Goal: Task Accomplishment & Management: Manage account settings

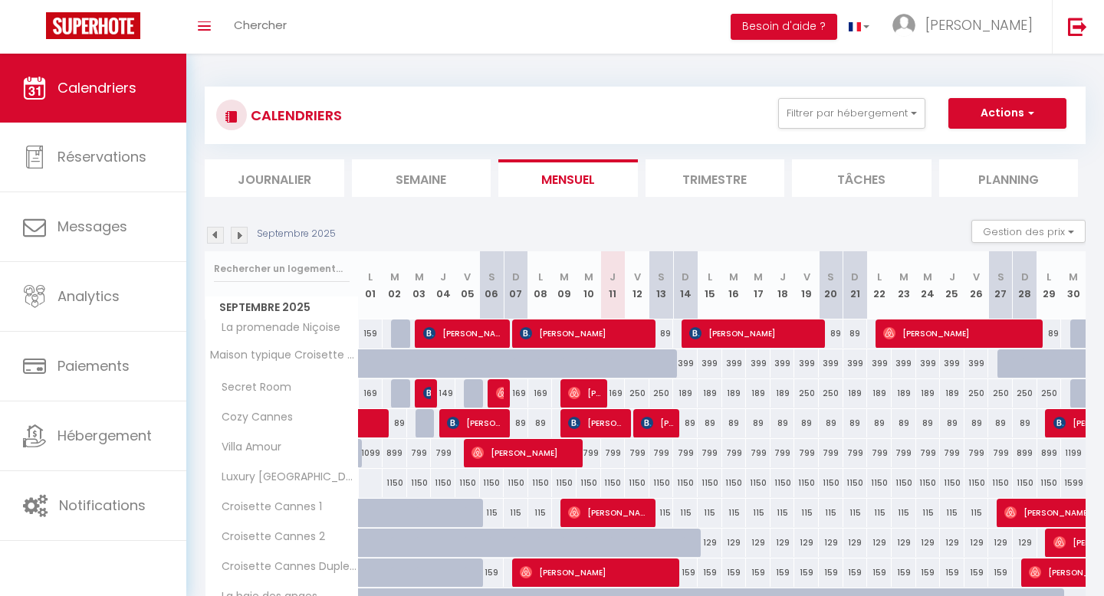
select select
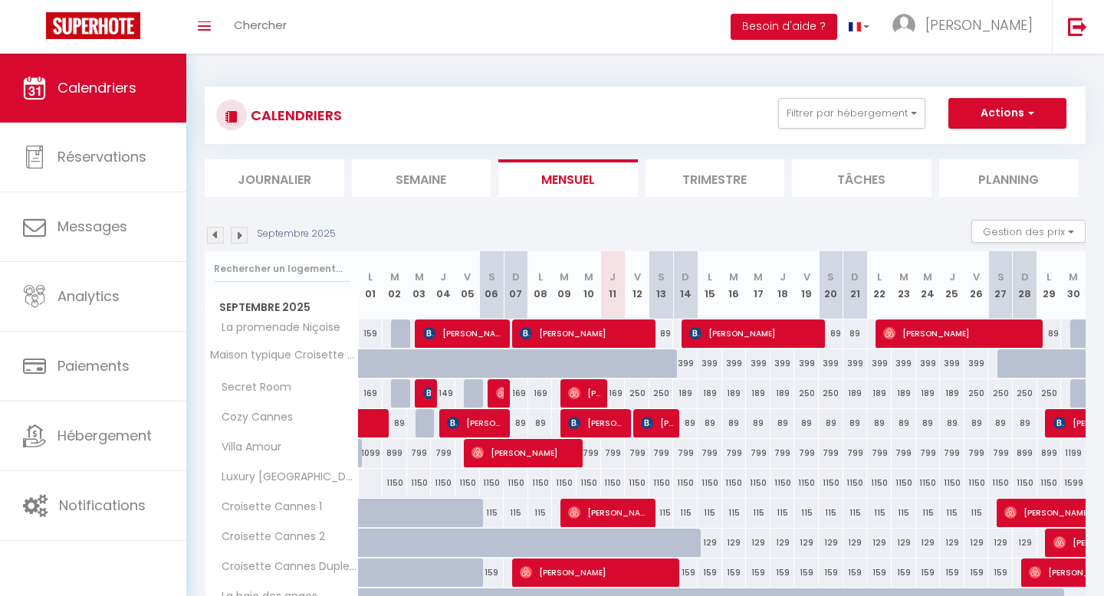
select select
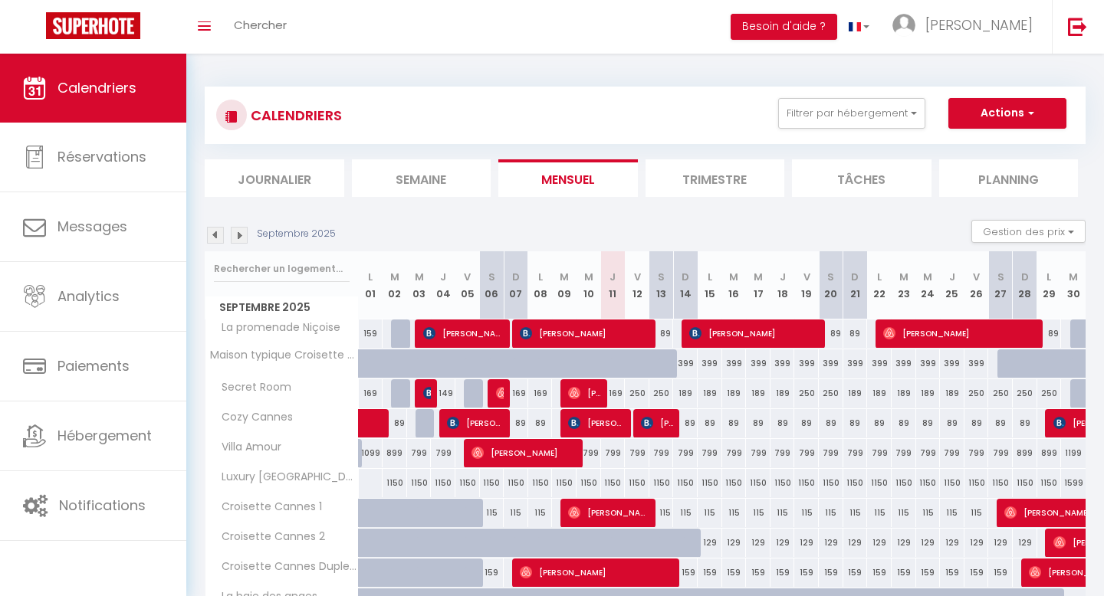
select select
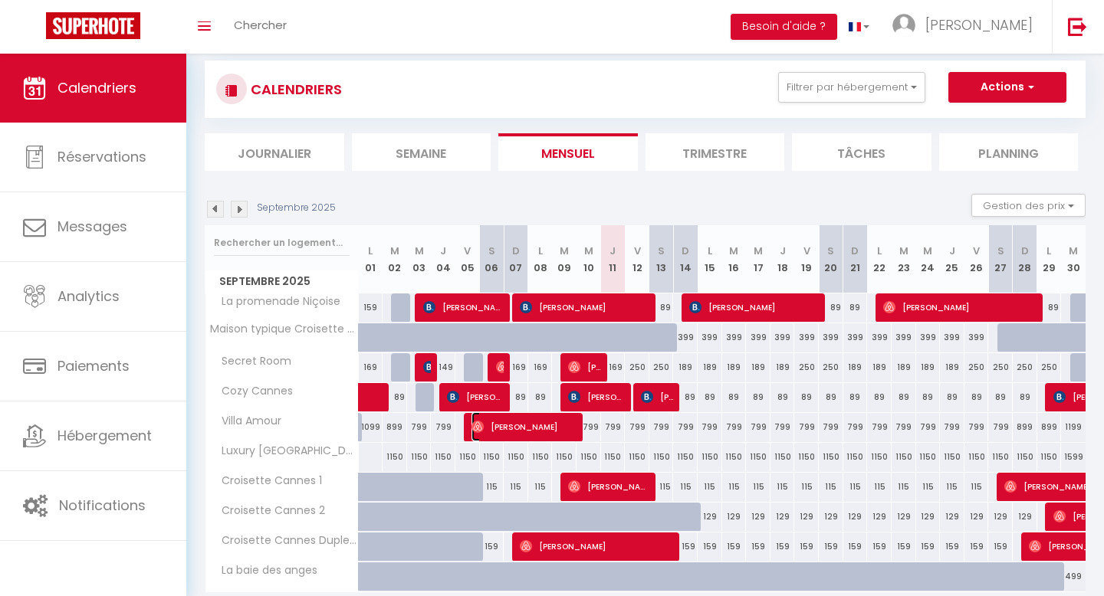
click at [525, 428] on span "[PERSON_NAME]" at bounding box center [524, 426] width 107 height 29
select select "OK"
select select "0"
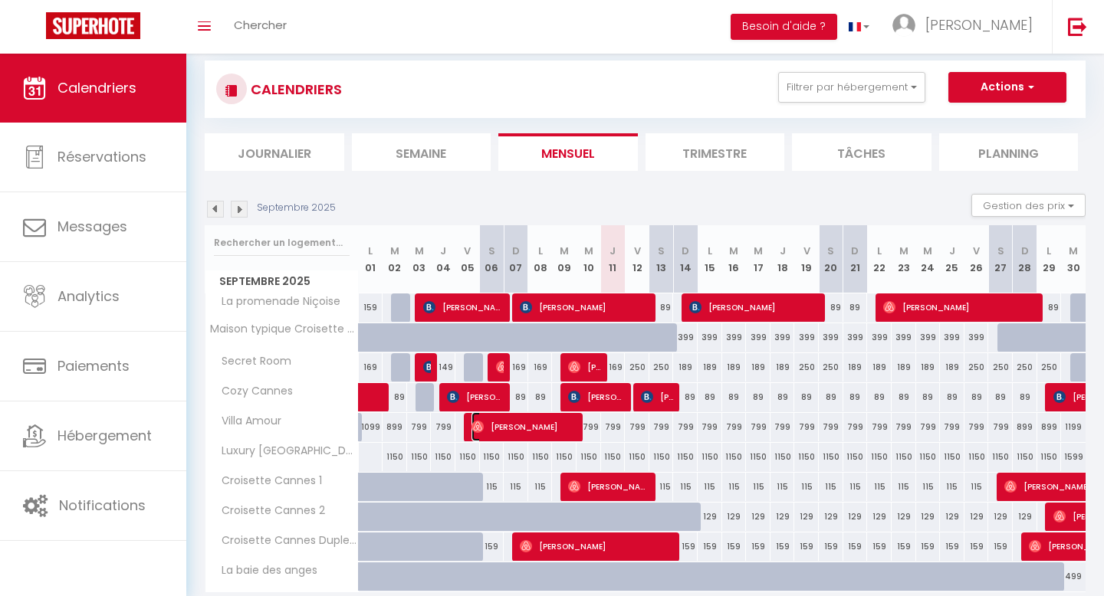
select select "1"
select select
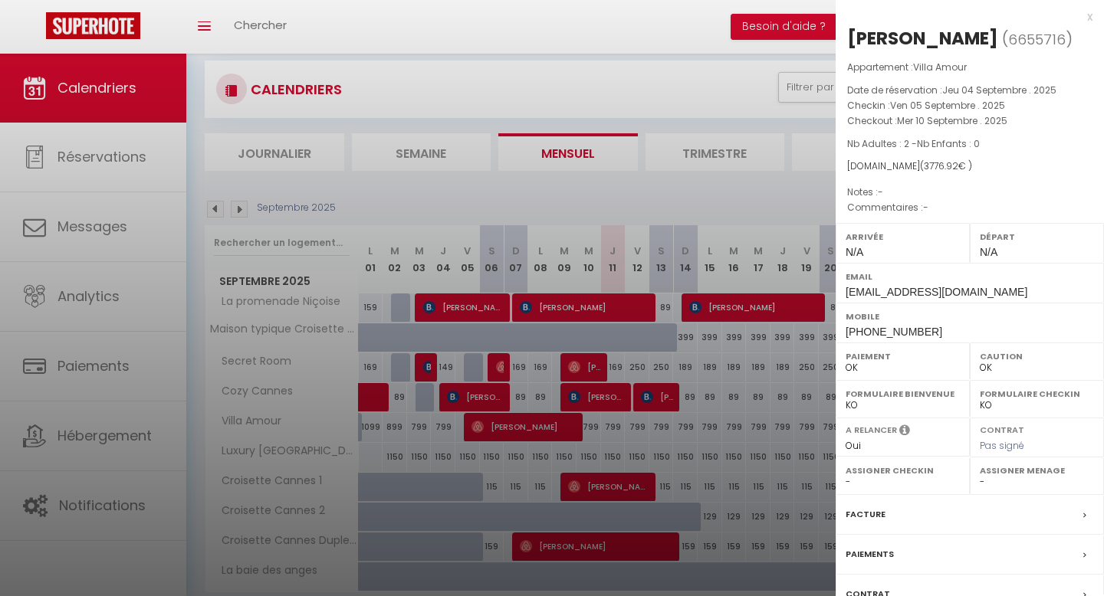
click at [743, 85] on div at bounding box center [552, 298] width 1104 height 596
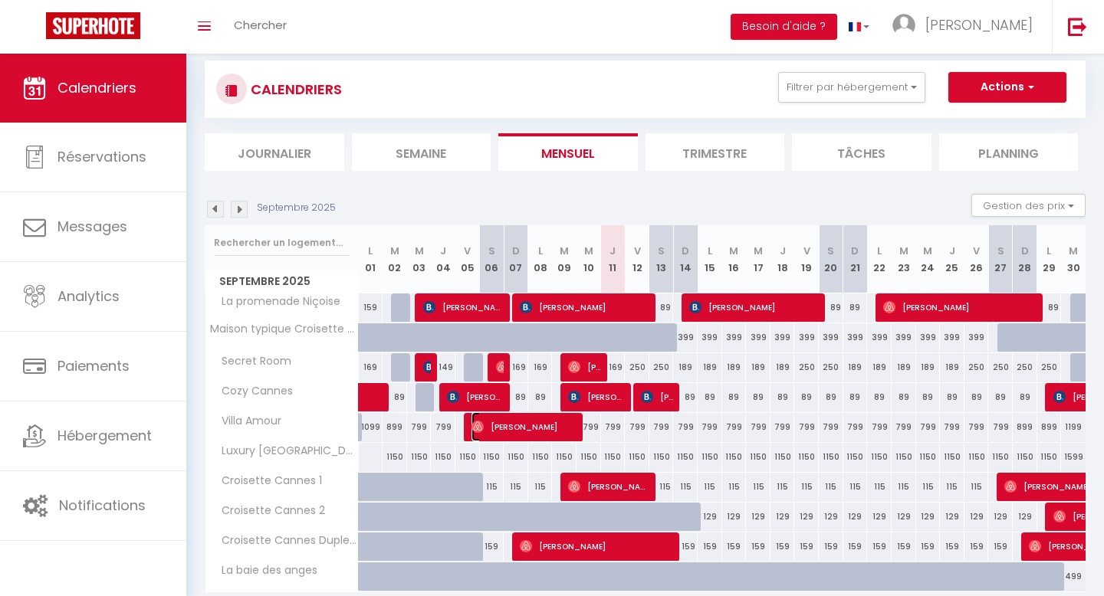
click at [496, 417] on span "[PERSON_NAME]" at bounding box center [524, 426] width 107 height 29
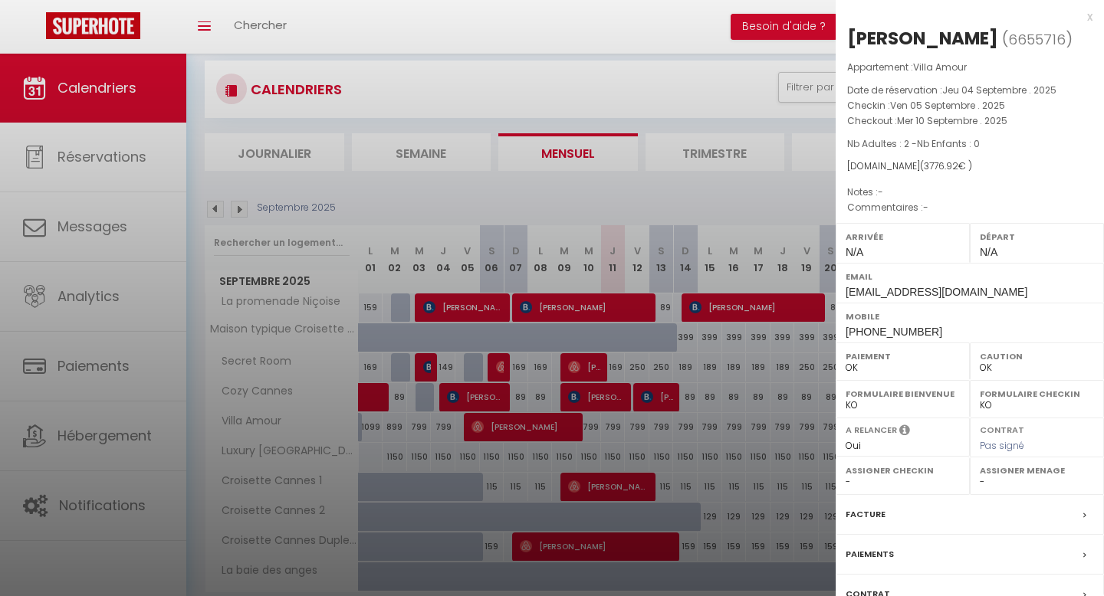
click at [496, 417] on div at bounding box center [552, 298] width 1104 height 596
